Goal: Communication & Community: Answer question/provide support

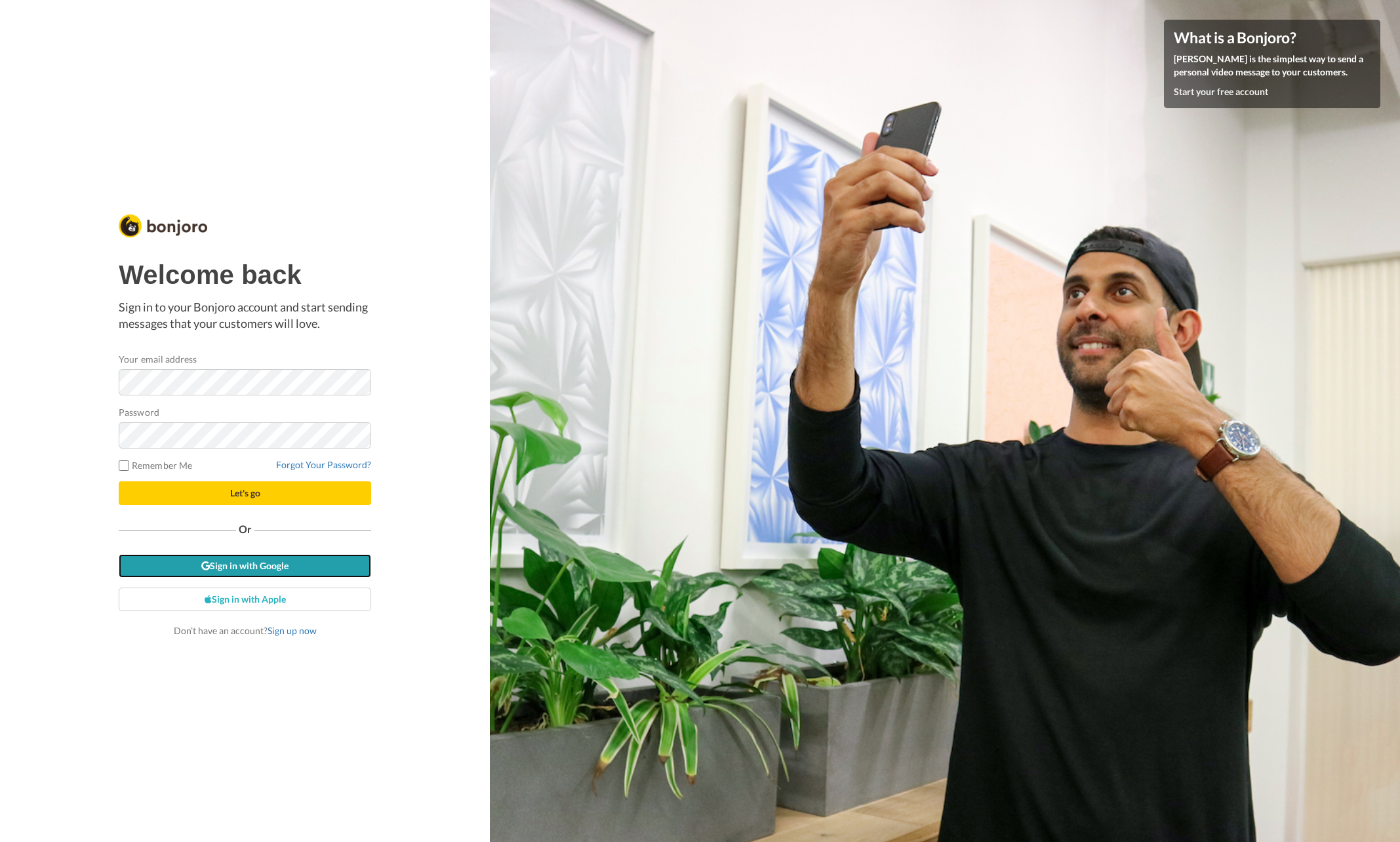
click at [297, 571] on link "Sign in with Google" at bounding box center [244, 565] width 252 height 24
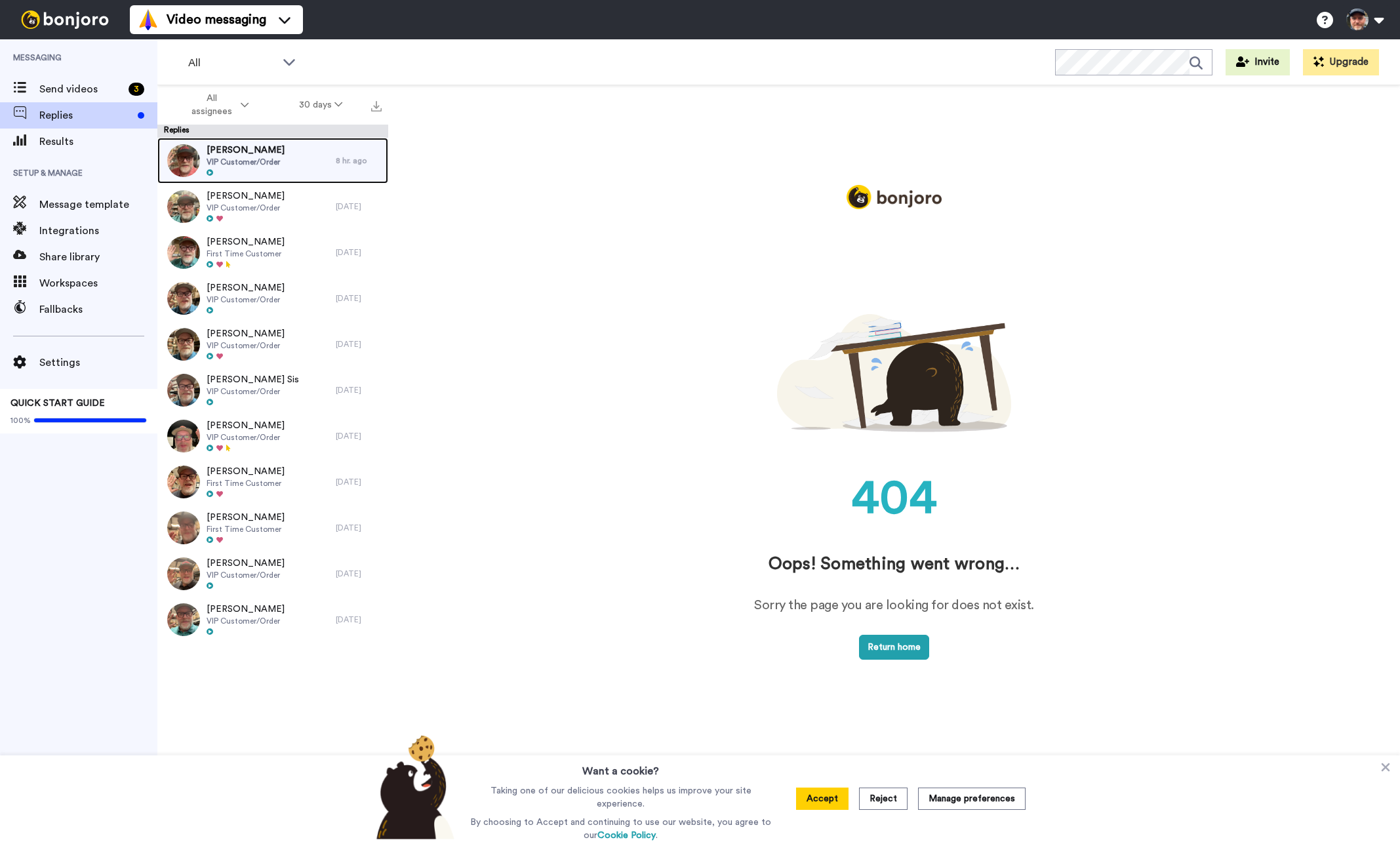
click at [258, 162] on span "VIP Customer/Order" at bounding box center [246, 162] width 78 height 11
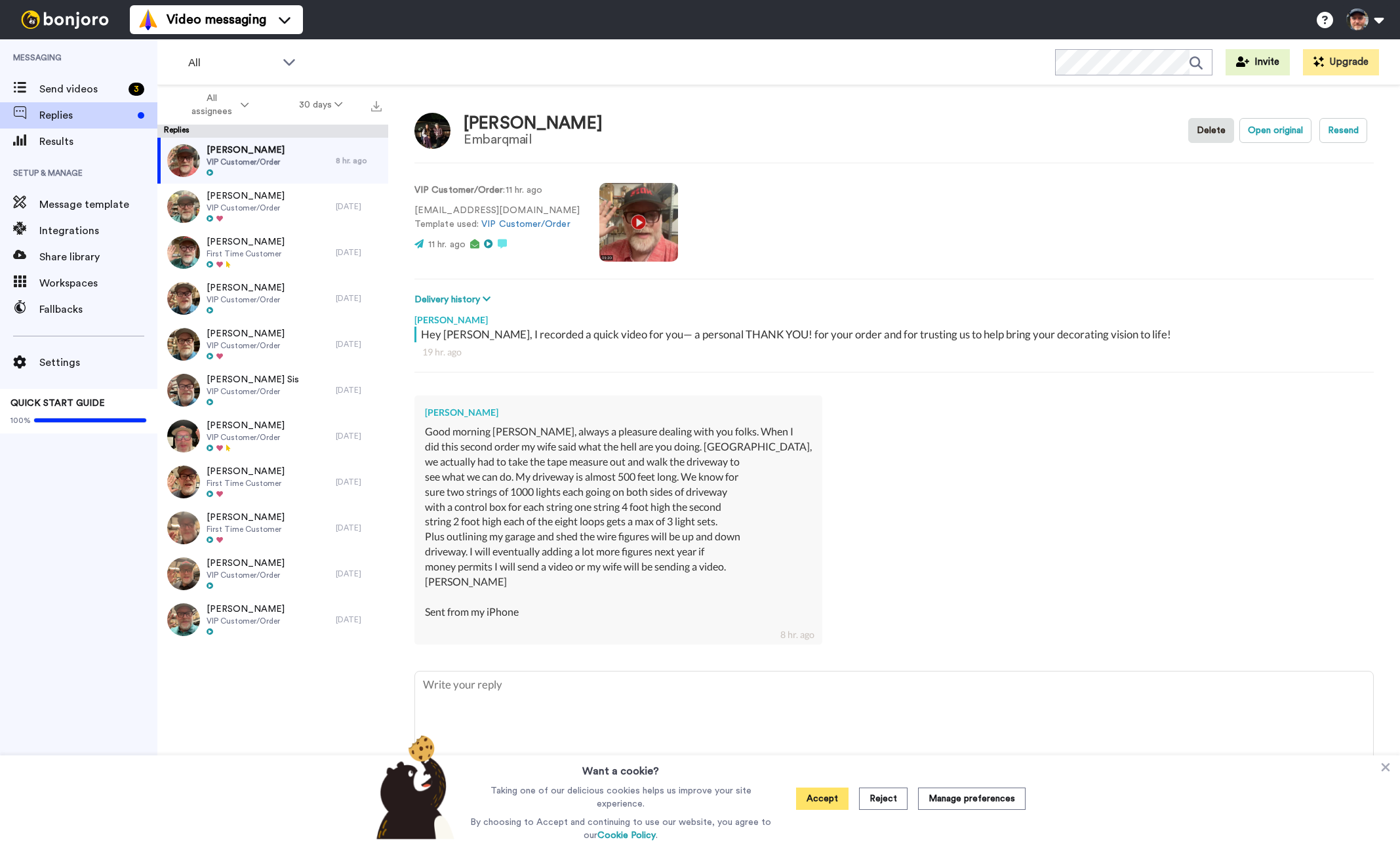
click at [808, 797] on button "Accept" at bounding box center [823, 798] width 53 height 22
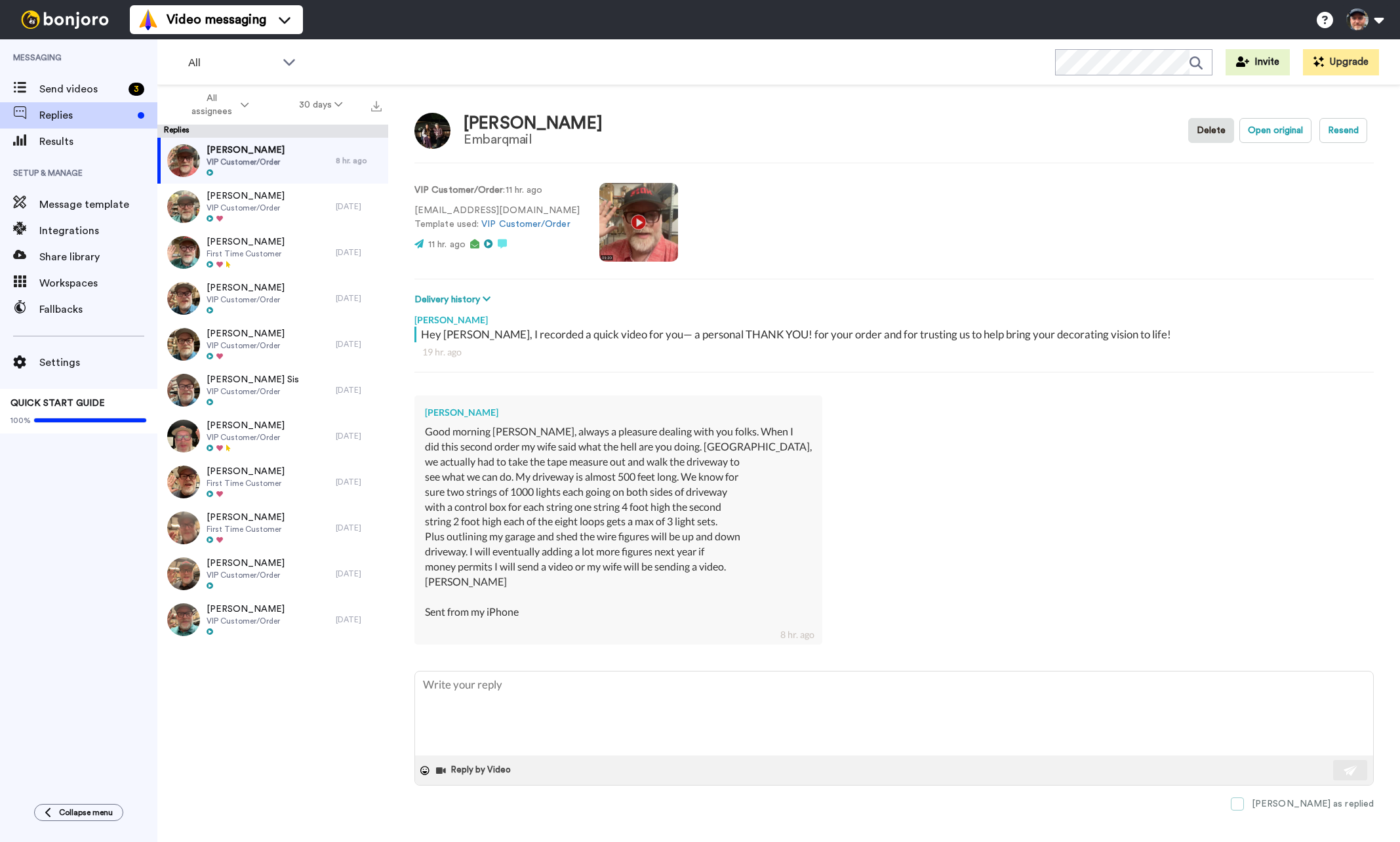
click at [1244, 803] on span at bounding box center [1237, 804] width 13 height 13
click at [260, 206] on span "VIP Customer/Order" at bounding box center [246, 208] width 78 height 11
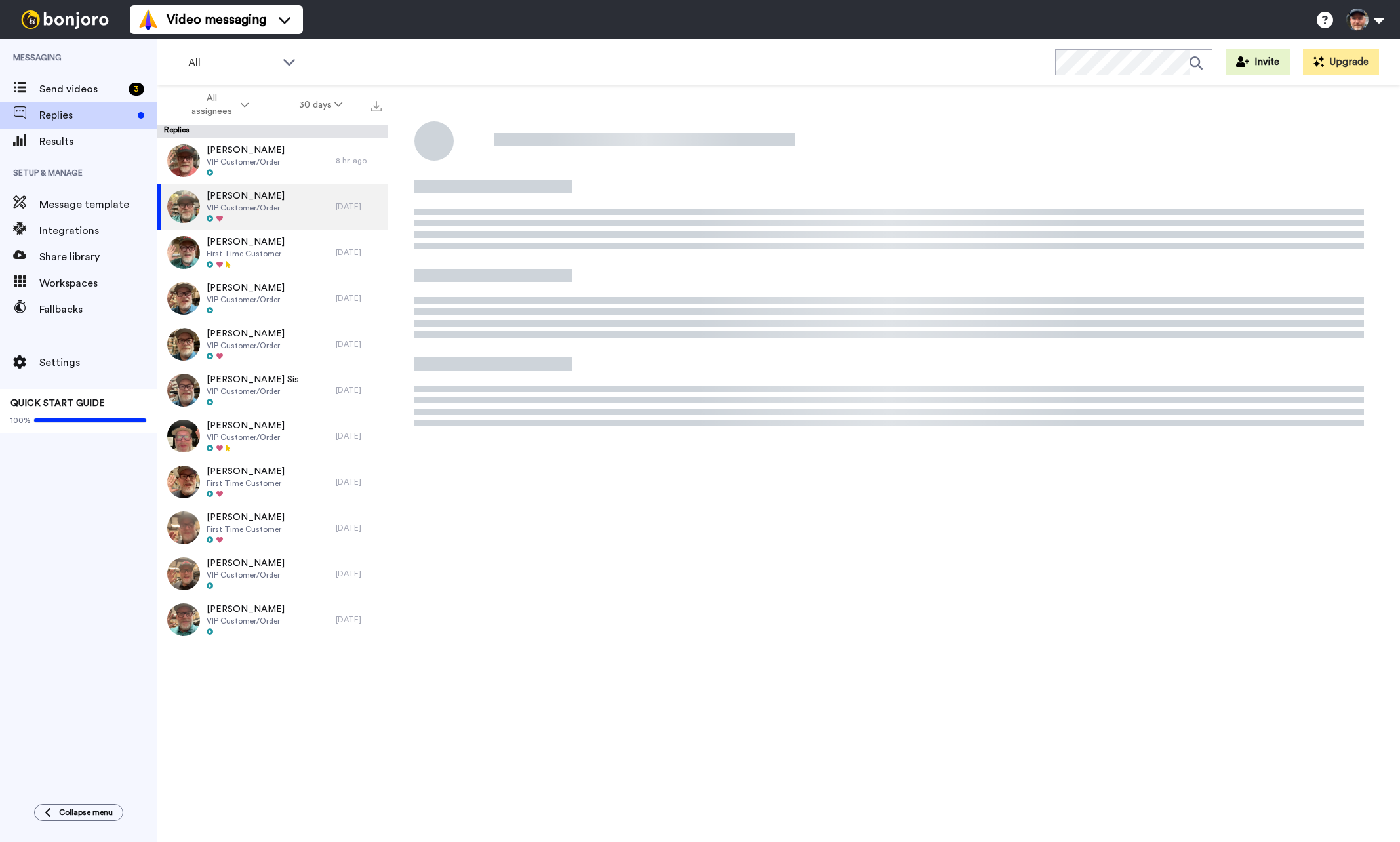
type textarea "x"
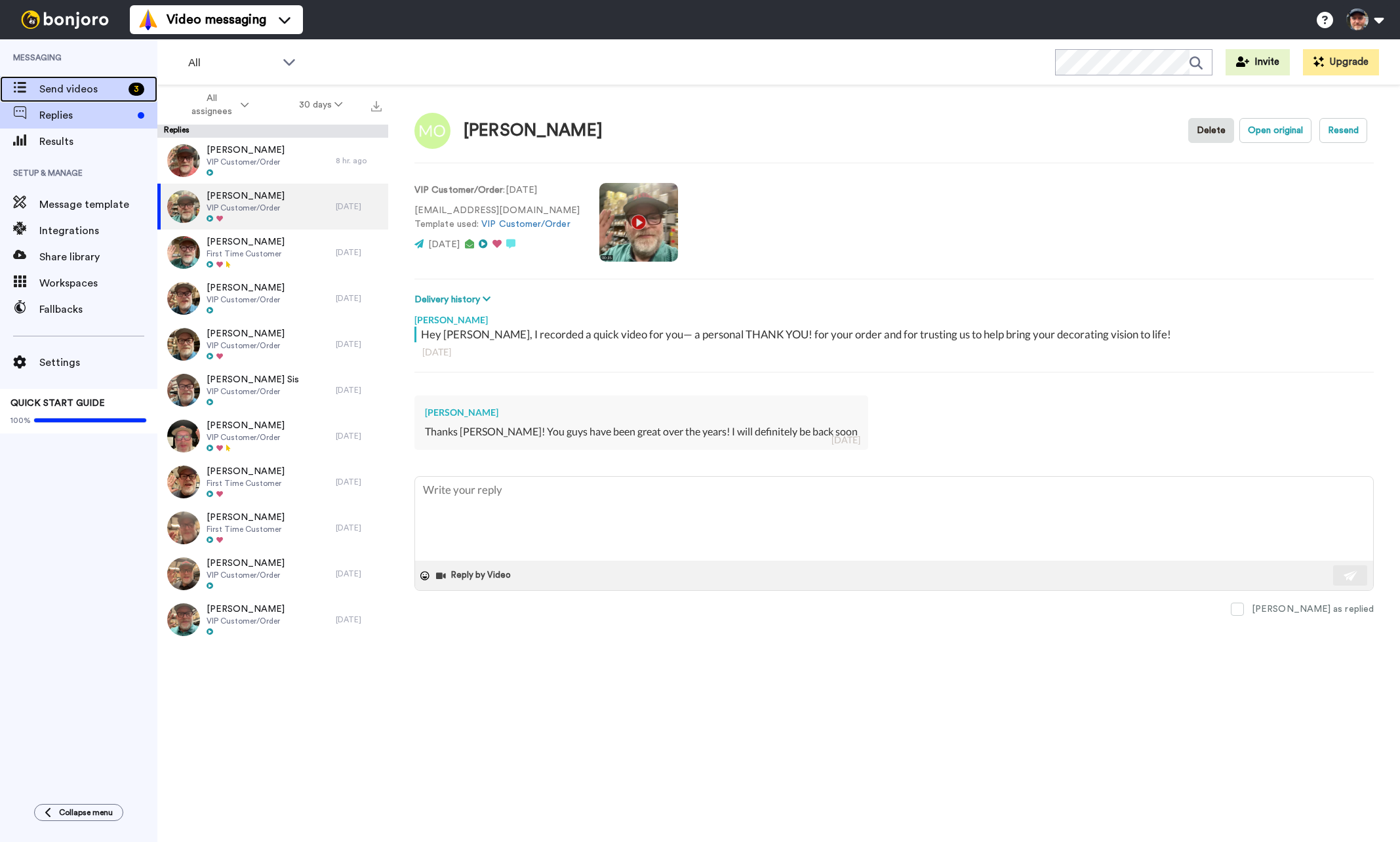
click at [56, 93] on span "Send videos" at bounding box center [81, 89] width 84 height 15
